Goal: Task Accomplishment & Management: Manage account settings

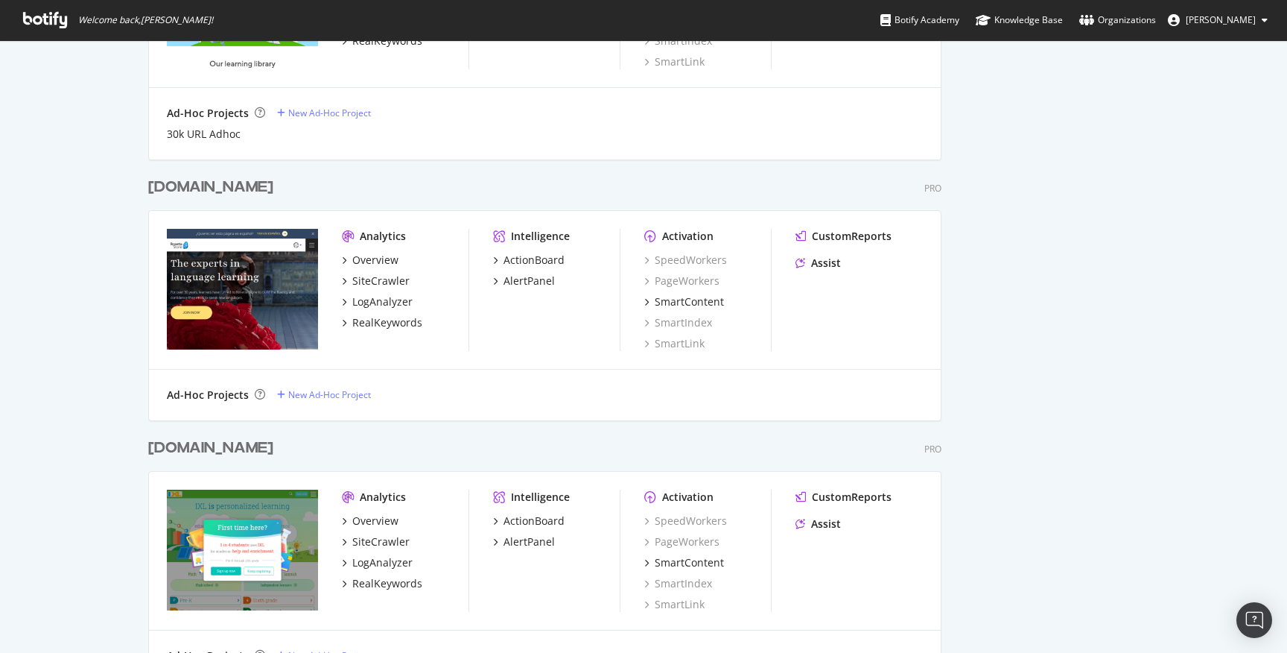
scroll to position [3747, 0]
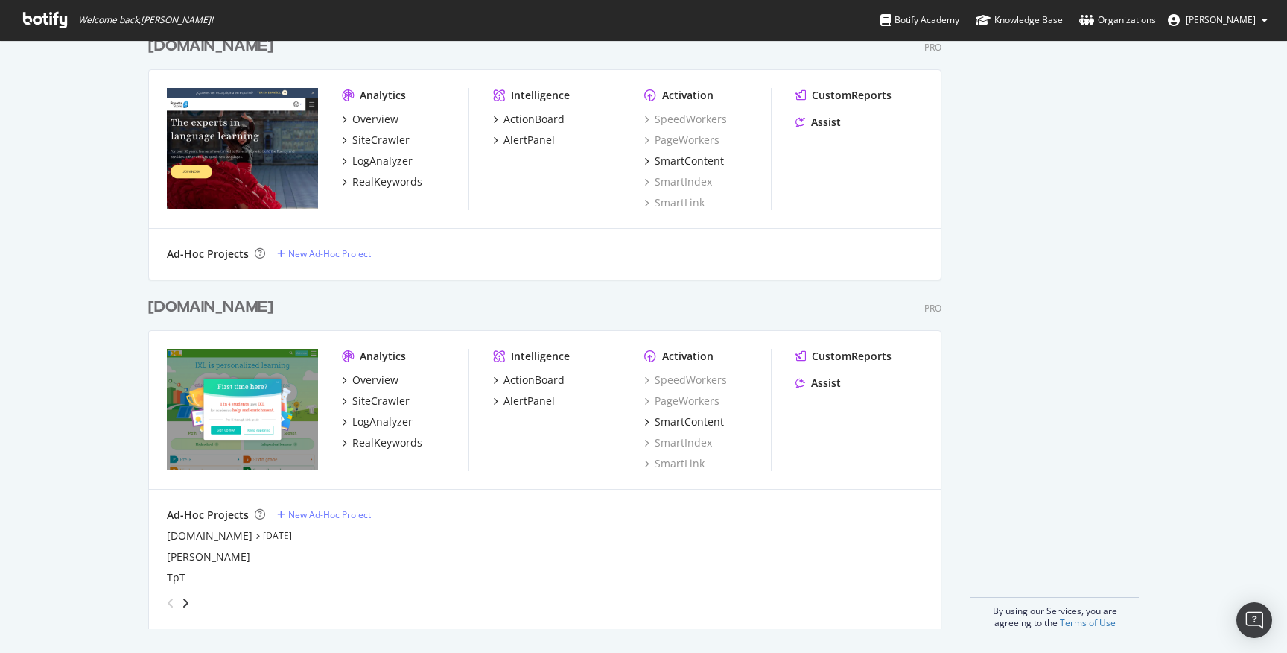
click at [183, 308] on div "[DOMAIN_NAME]" at bounding box center [210, 307] width 125 height 22
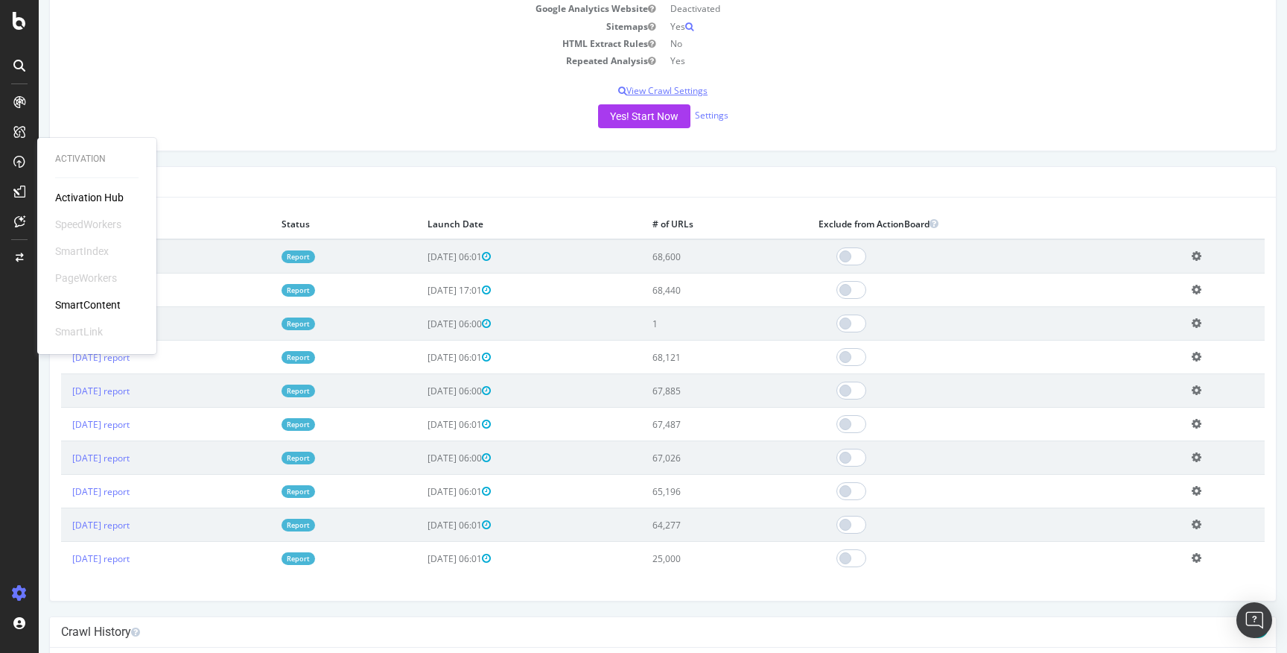
scroll to position [285, 0]
click at [443, 106] on div "Project Name [DOMAIN_NAME] Allowed Domains (http|https)://*.[DOMAIN_NAME] Start…" at bounding box center [663, 13] width 1226 height 278
click at [408, 114] on div "Yes! Start Now Settings" at bounding box center [663, 118] width 1204 height 24
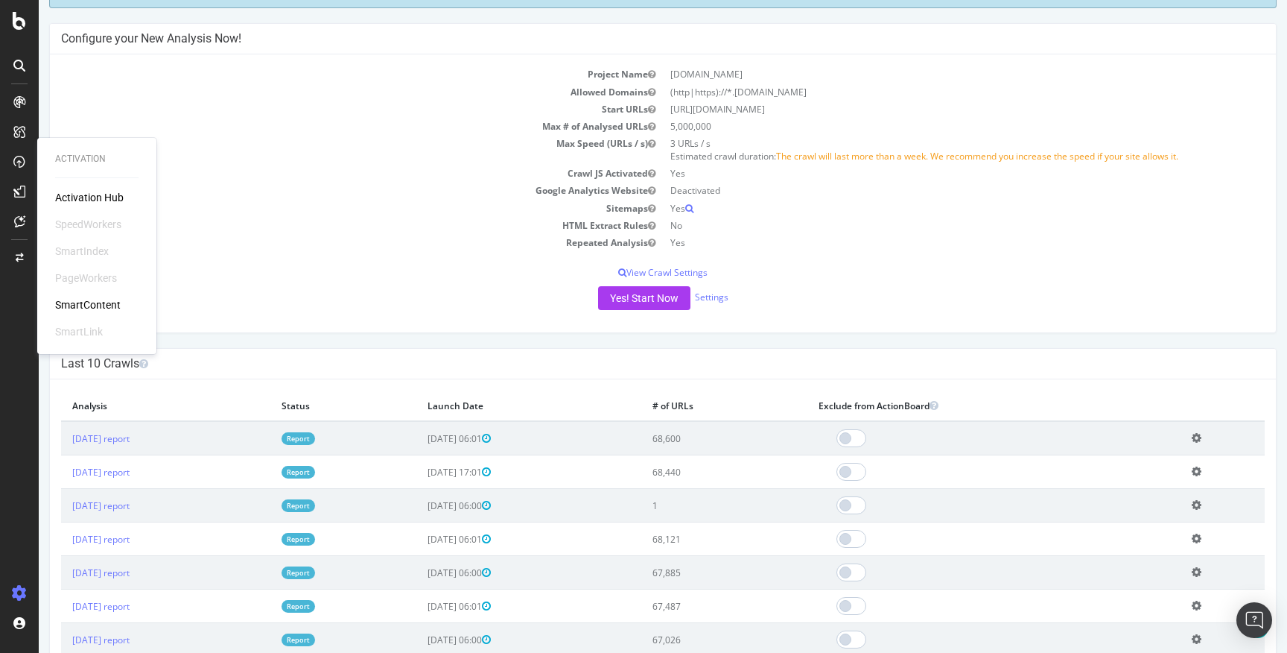
scroll to position [0, 0]
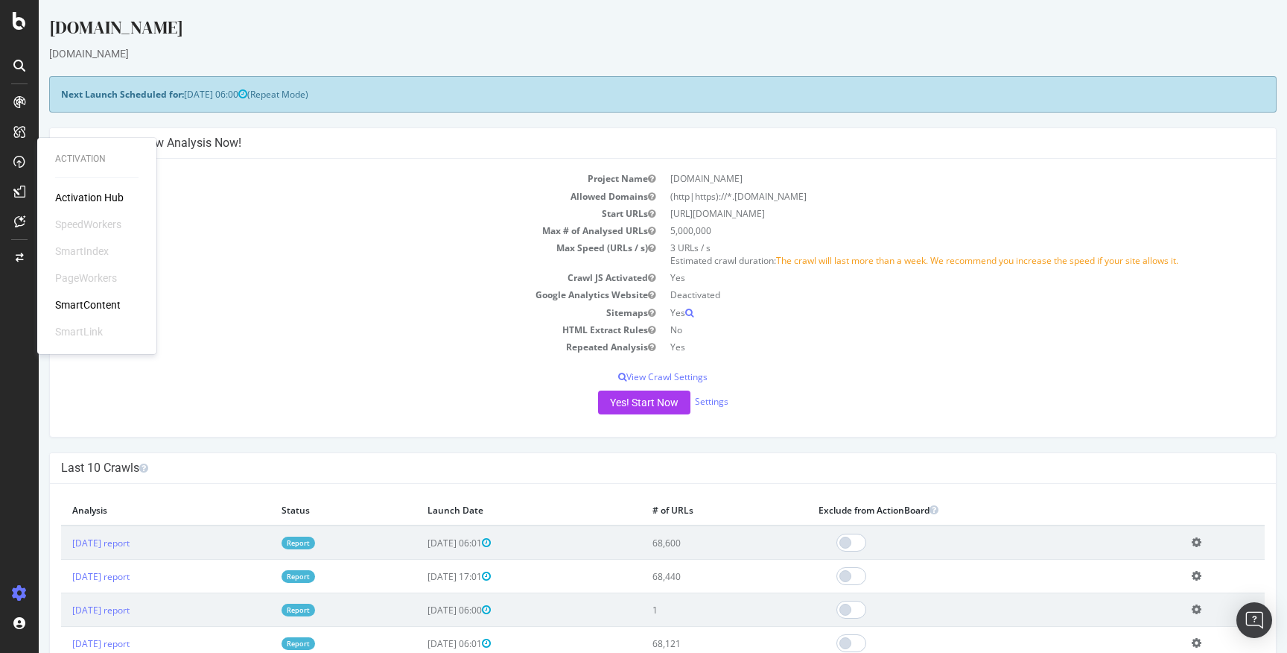
click at [287, 235] on td "Max # of Analysed URLs" at bounding box center [362, 230] width 602 height 17
click at [250, 372] on p "View Crawl Settings" at bounding box center [663, 376] width 1204 height 13
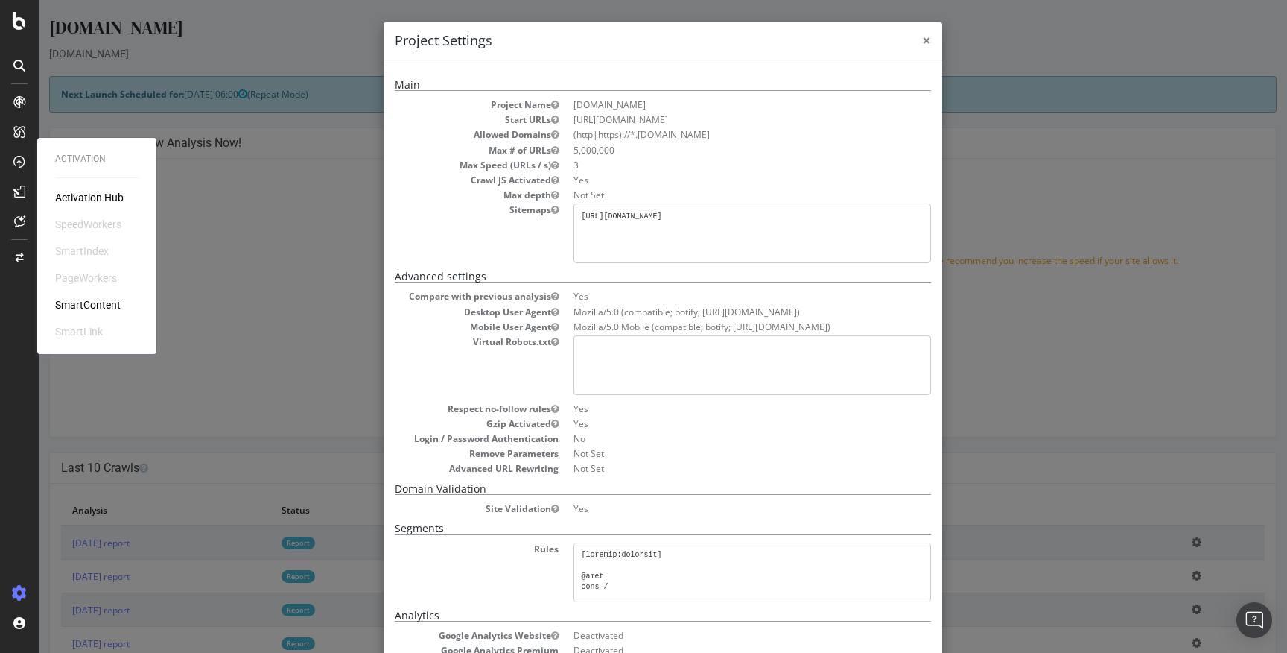
click at [930, 35] on span "×" at bounding box center [926, 40] width 9 height 21
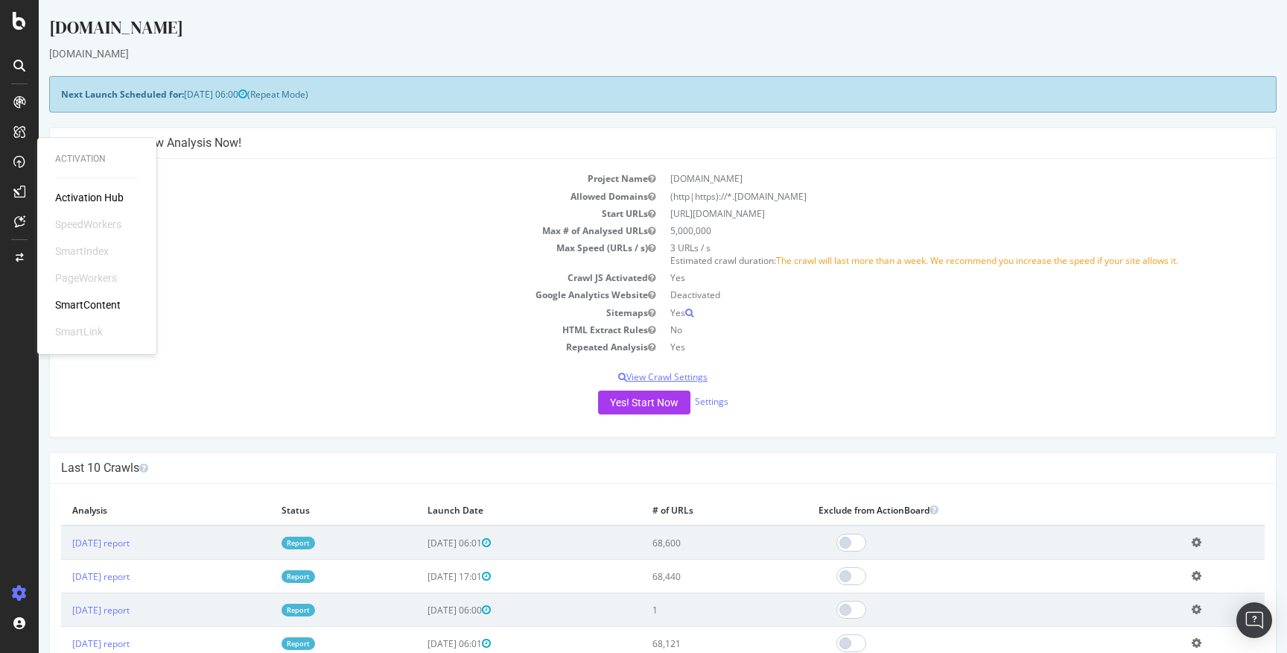
click at [684, 378] on p "View Crawl Settings" at bounding box center [663, 376] width 1204 height 13
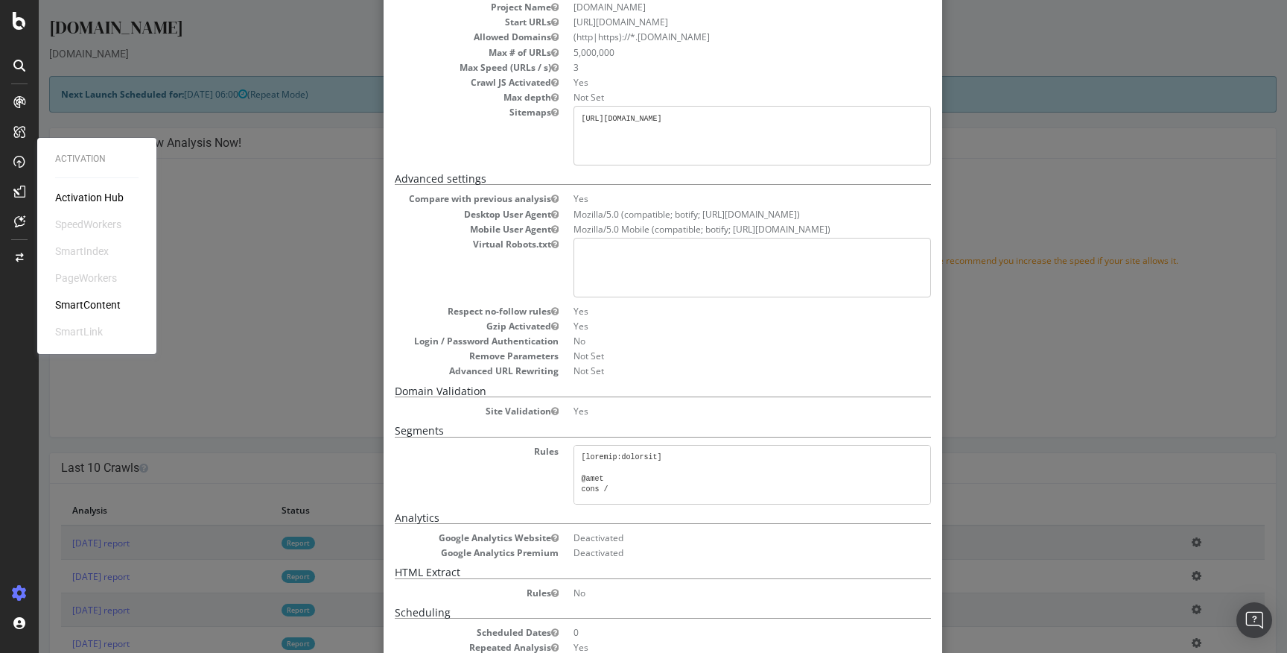
scroll to position [194, 0]
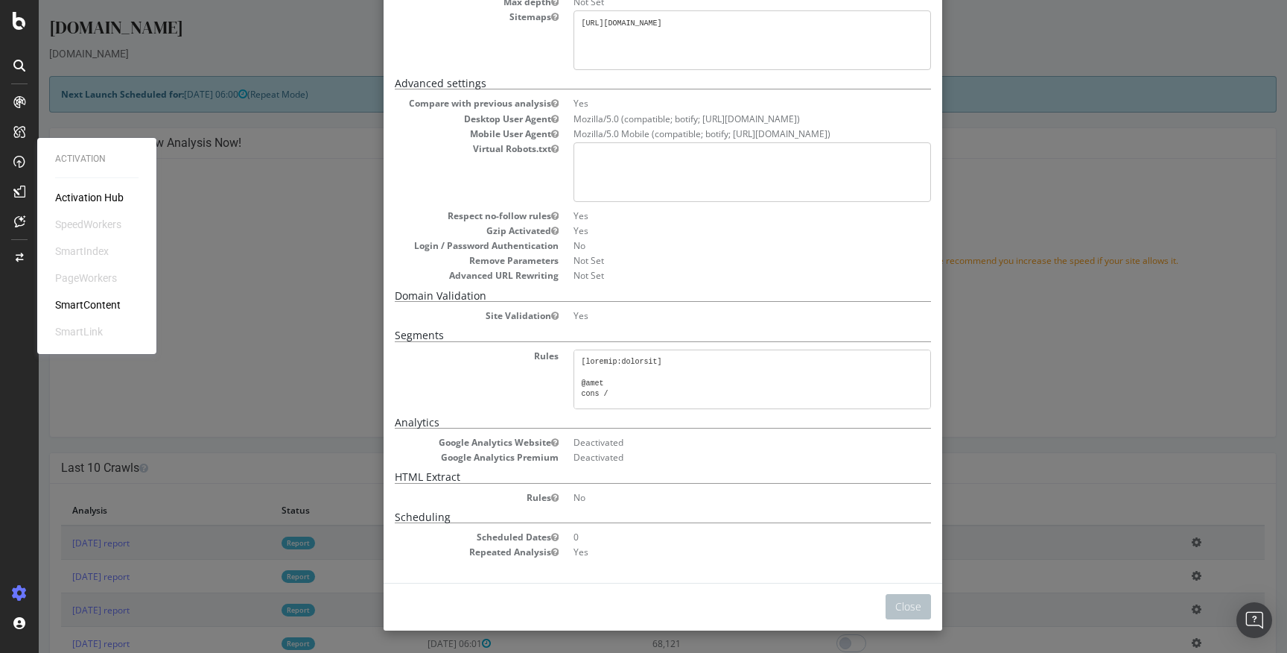
click at [329, 220] on div "× Close Project Settings Main Project Name [DOMAIN_NAME] Start URLs [URL][DOMAI…" at bounding box center [663, 326] width 1249 height 653
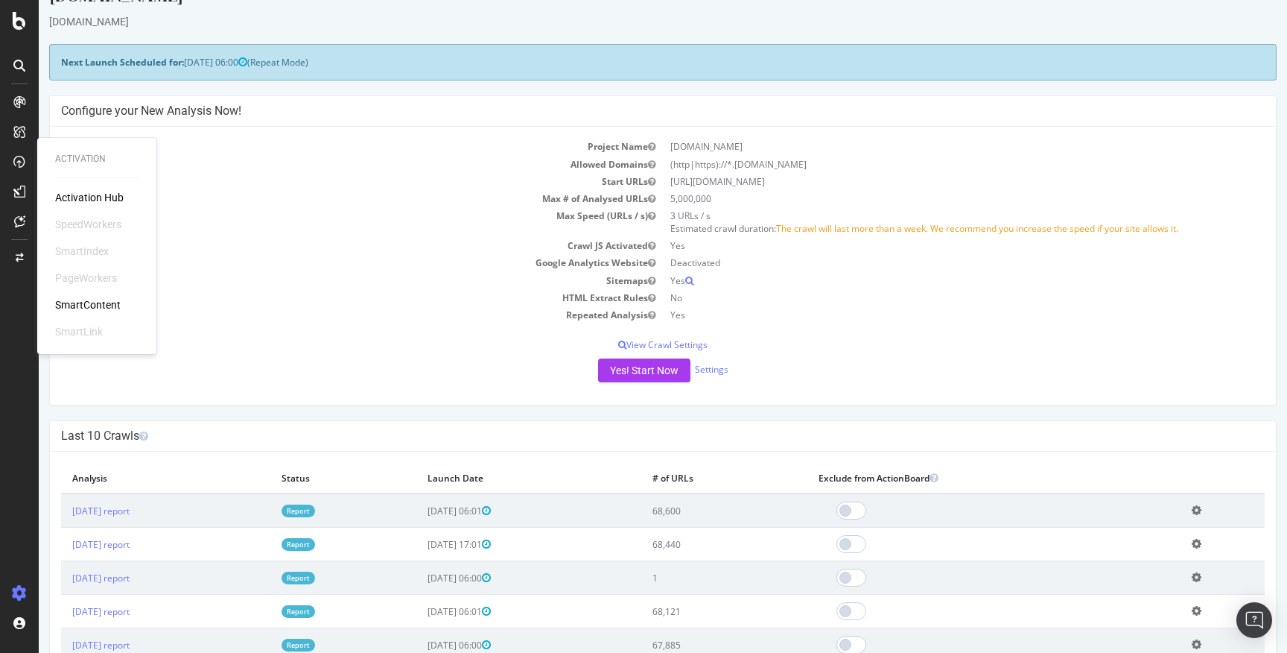
scroll to position [20, 0]
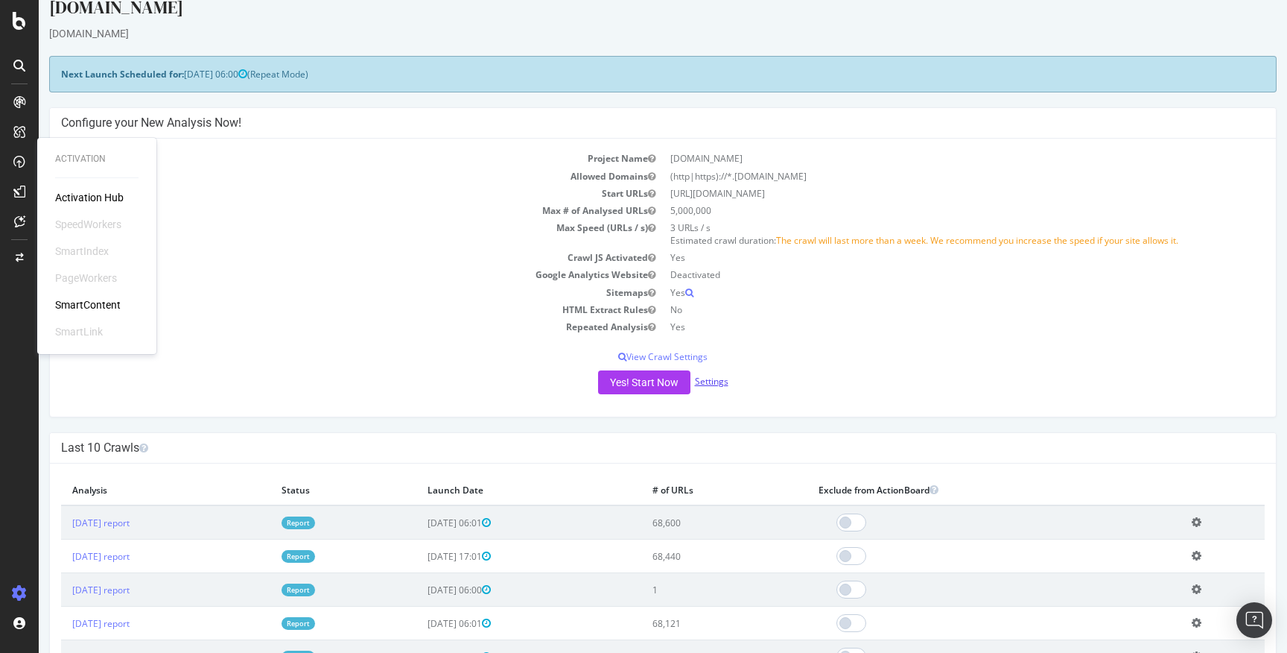
click at [722, 381] on link "Settings" at bounding box center [712, 381] width 34 height 13
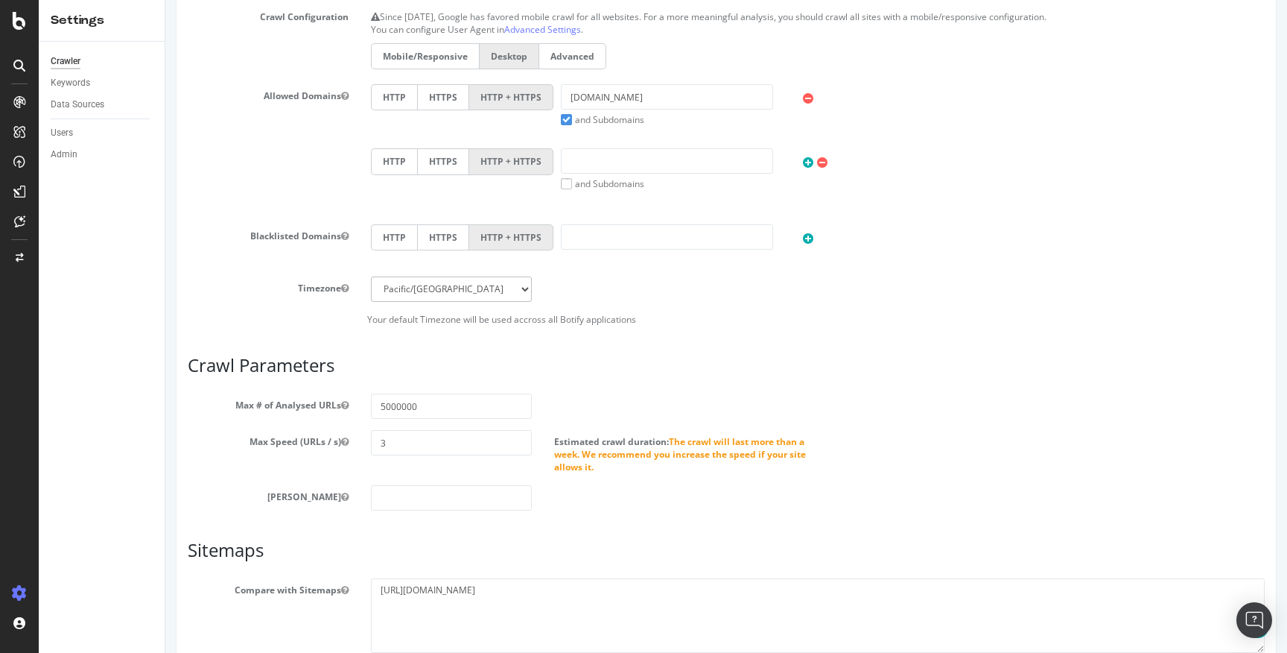
scroll to position [469, 0]
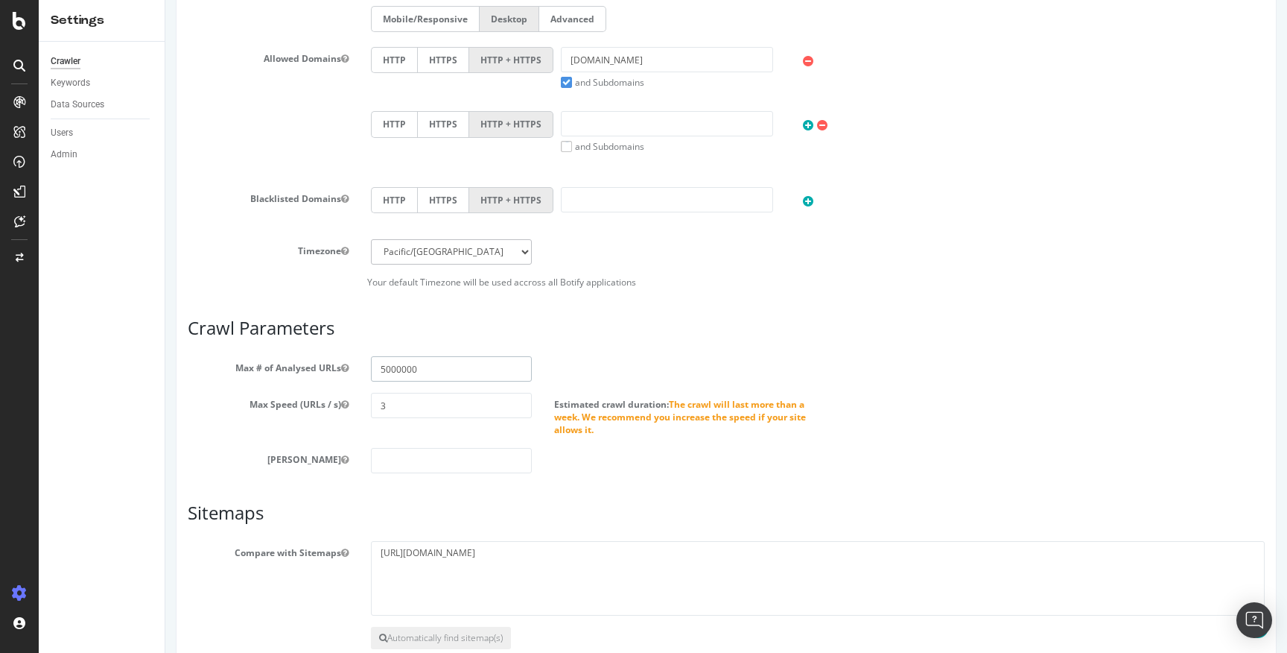
drag, startPoint x: 445, startPoint y: 367, endPoint x: 362, endPoint y: 357, distance: 84.1
click at [371, 357] on input "5000000" at bounding box center [451, 368] width 161 height 25
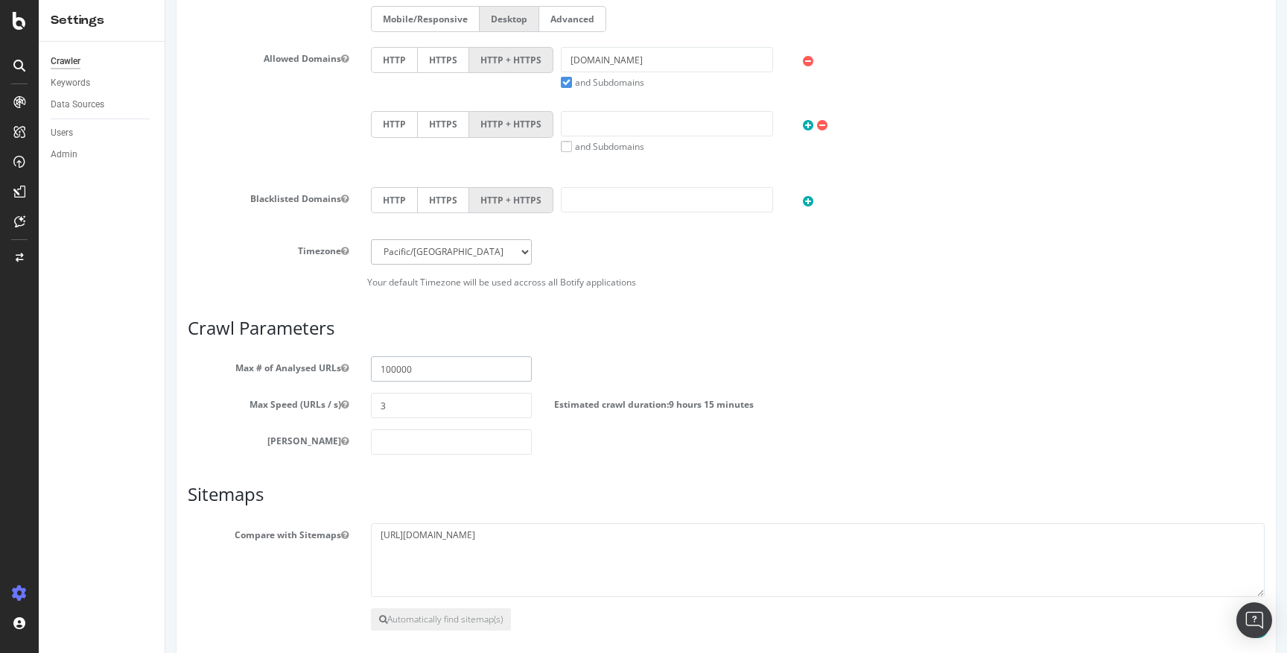
type input "100000"
click at [802, 347] on article "Crawl Parameters Max # of Analysed URLs 100000 Max Speed (URLs / s) 3 Estimated…" at bounding box center [726, 386] width 1077 height 136
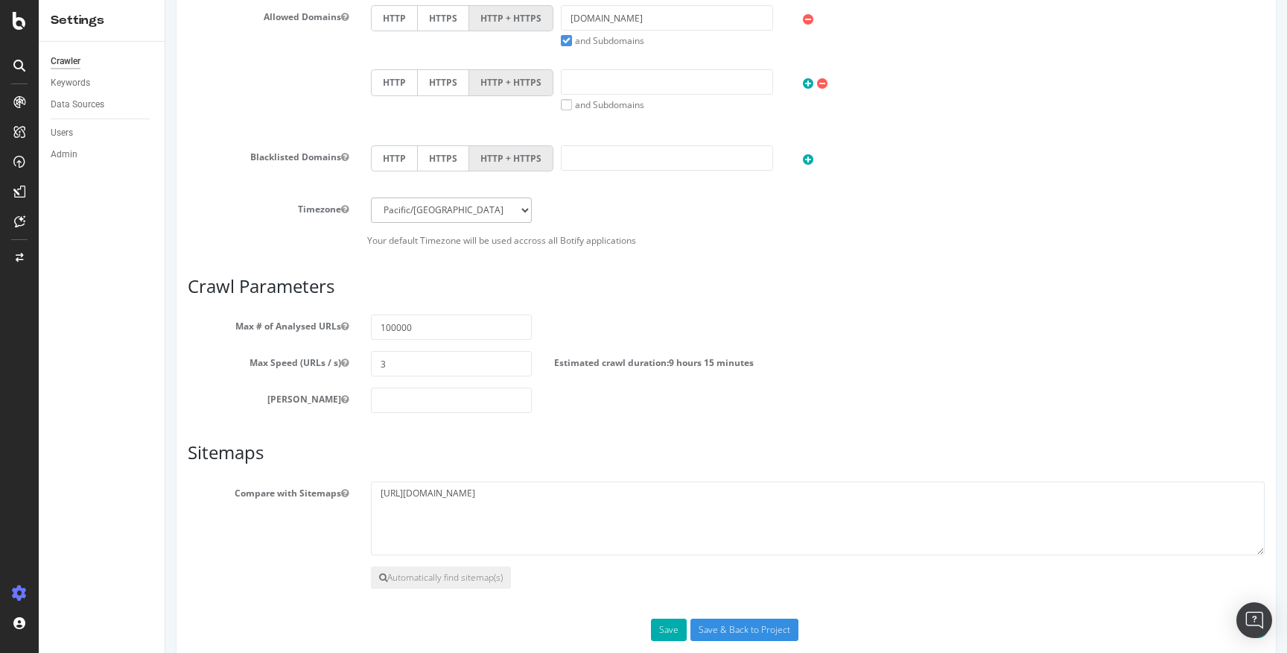
scroll to position [538, 0]
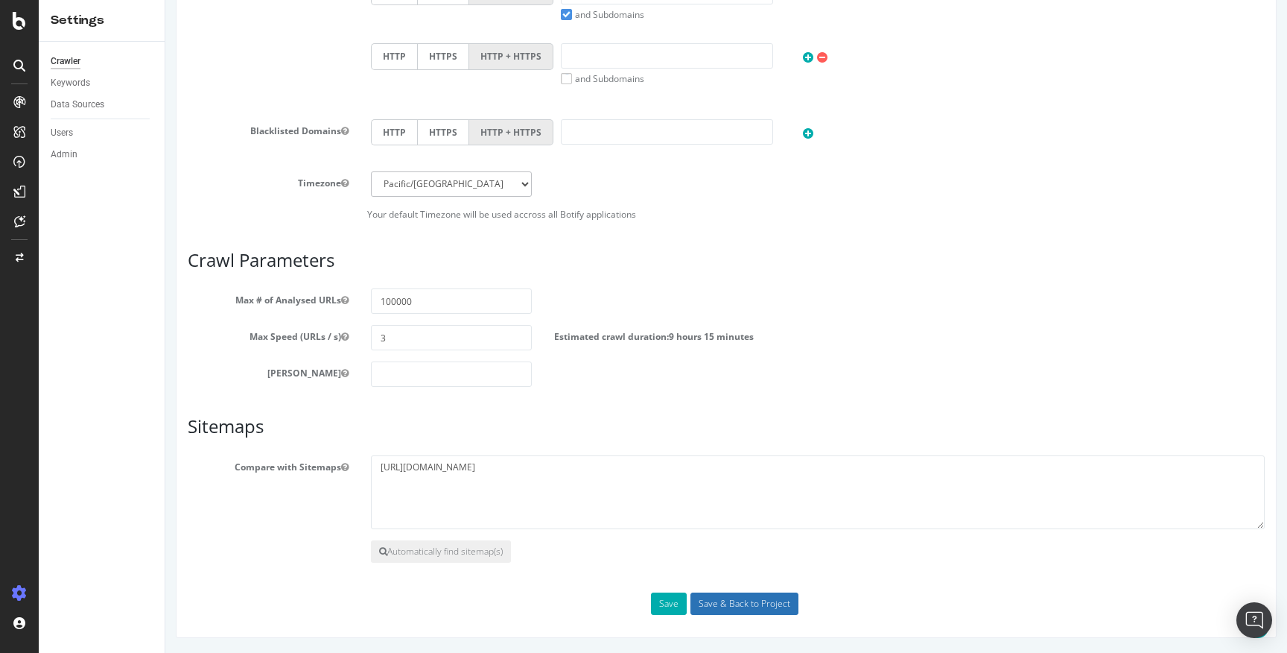
click at [738, 611] on input "Save & Back to Project" at bounding box center [745, 603] width 108 height 22
